Goal: Check status

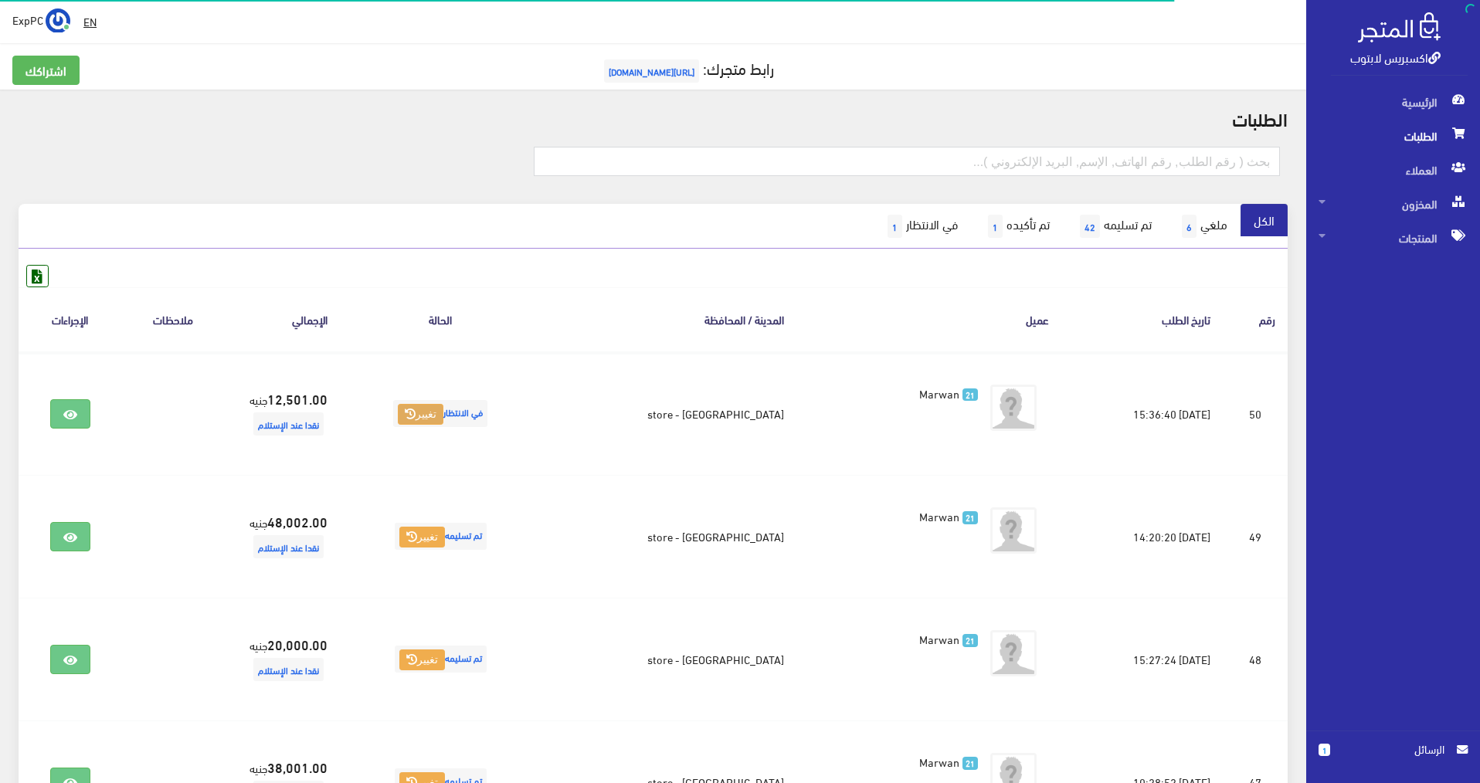
click at [441, 416] on button "تغيير" at bounding box center [421, 415] width 46 height 22
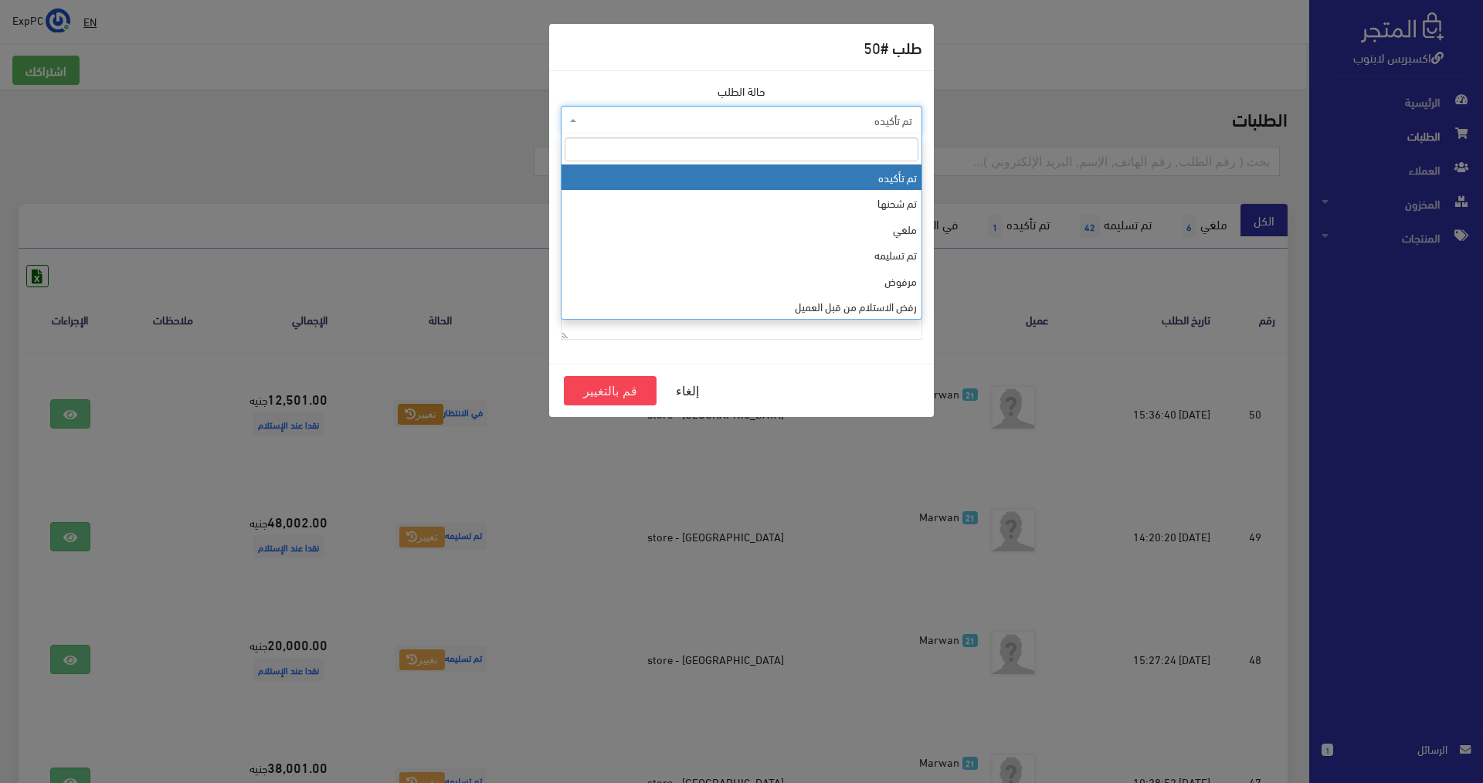
click at [821, 117] on span "تم تأكيده" at bounding box center [746, 120] width 332 height 15
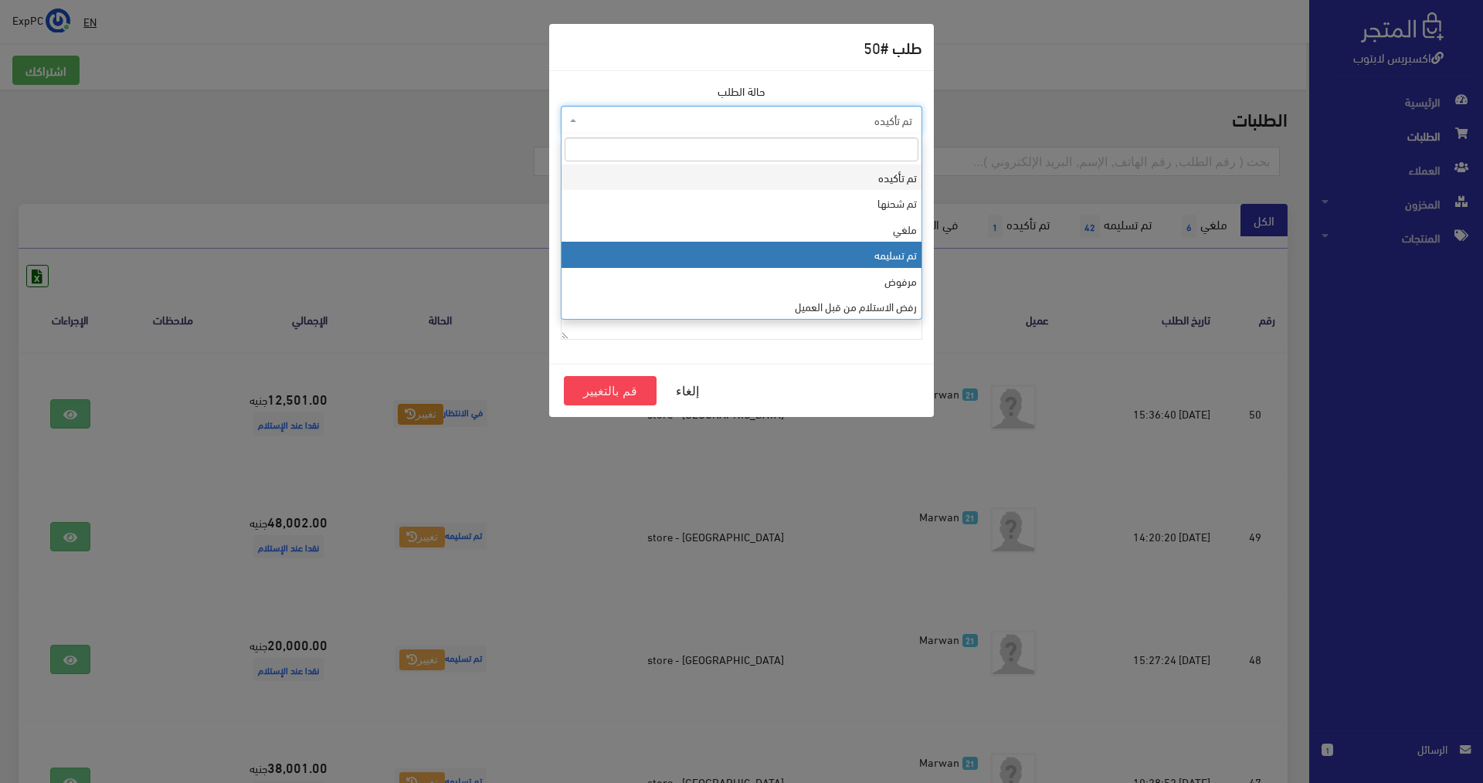
select select "4"
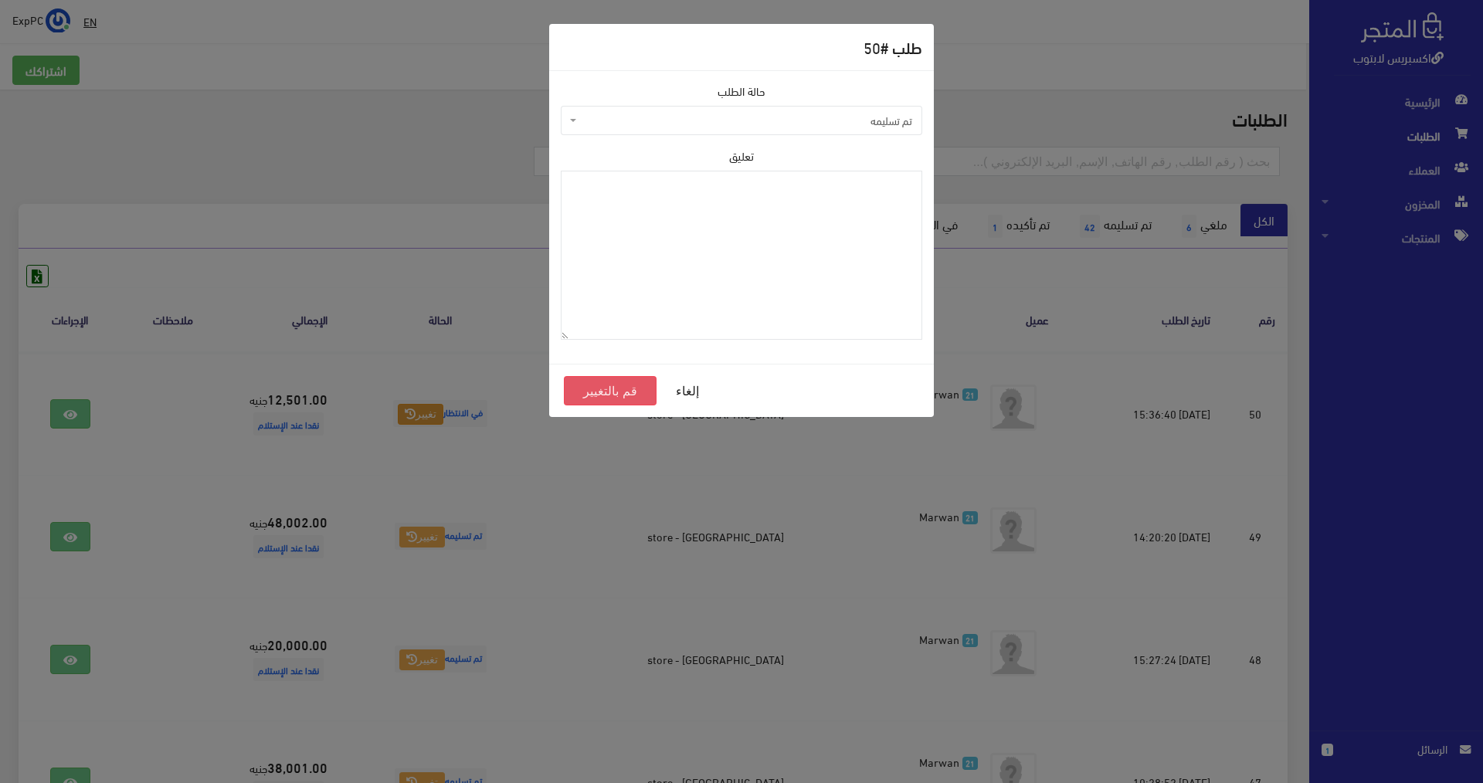
click at [627, 382] on button "قم بالتغيير" at bounding box center [610, 390] width 93 height 29
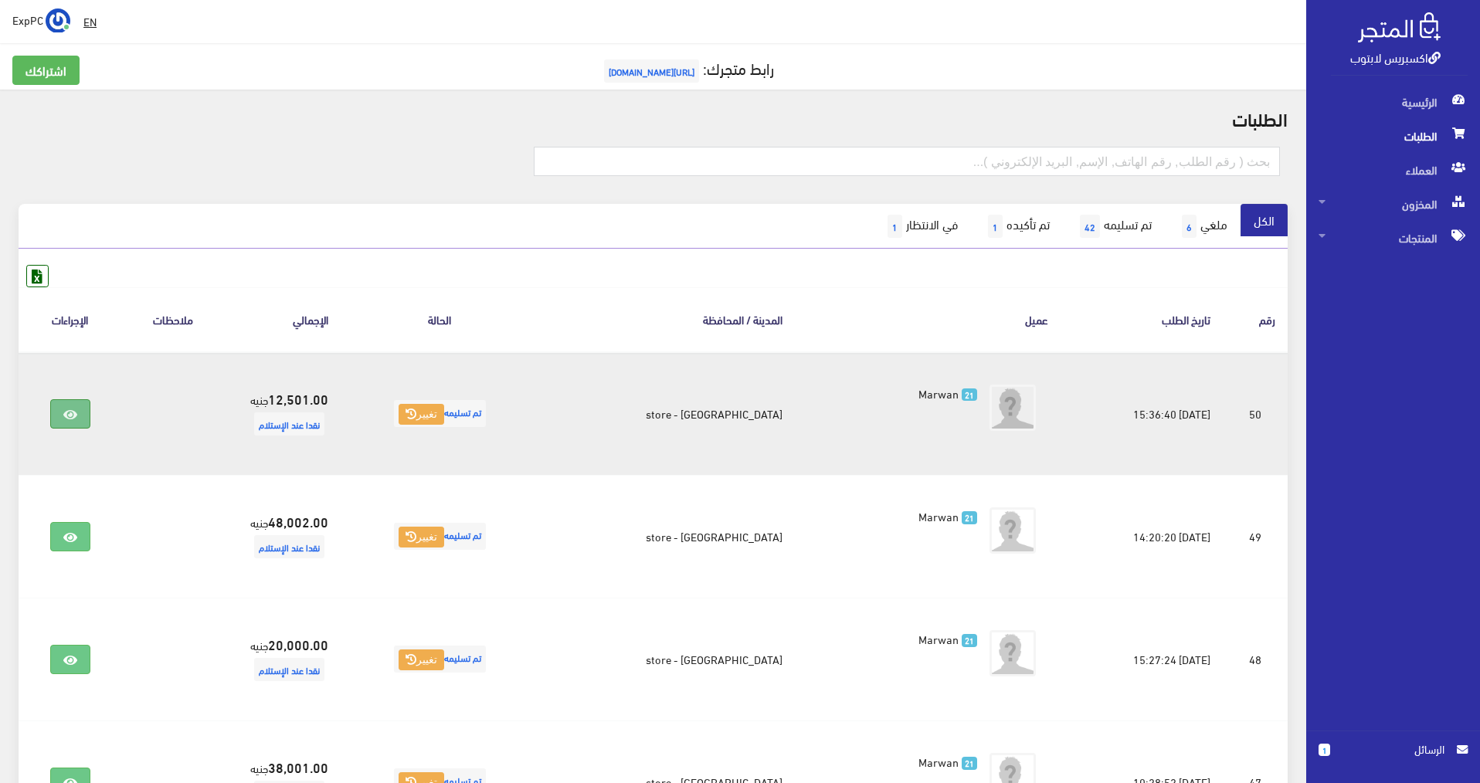
click at [75, 410] on icon at bounding box center [70, 415] width 14 height 12
